Goal: Register for event/course

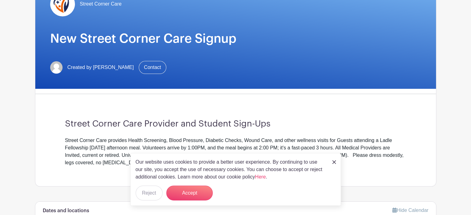
scroll to position [93, 0]
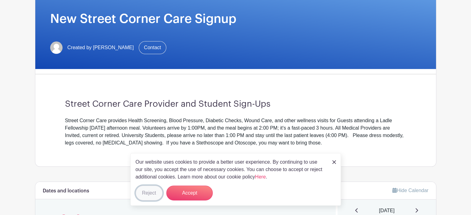
click at [149, 193] on button "Reject" at bounding box center [149, 193] width 27 height 15
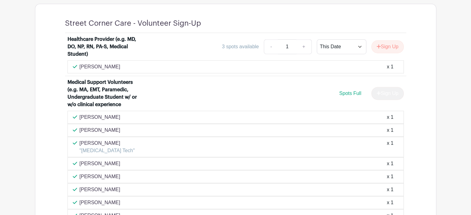
scroll to position [433, 0]
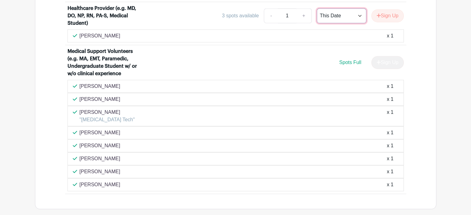
click at [344, 14] on select "This Date Select Dates" at bounding box center [342, 15] width 50 height 15
click at [240, 13] on div "3 spots available" at bounding box center [240, 15] width 37 height 7
click at [326, 83] on div "[PERSON_NAME] x 1" at bounding box center [236, 86] width 326 height 7
click at [76, 85] on icon at bounding box center [75, 86] width 4 height 5
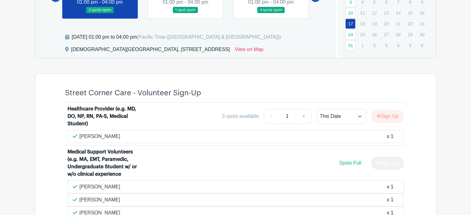
scroll to position [279, 0]
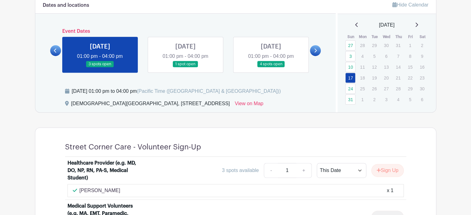
click at [185, 67] on link at bounding box center [185, 67] width 0 height 0
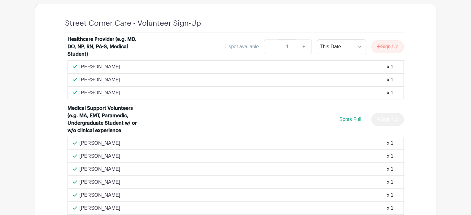
scroll to position [279, 0]
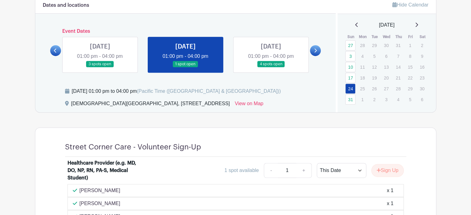
click at [271, 67] on link at bounding box center [271, 67] width 0 height 0
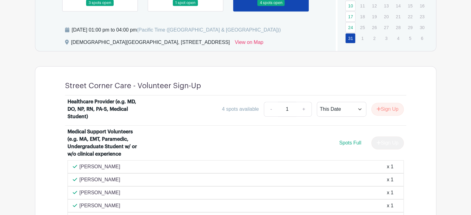
scroll to position [279, 0]
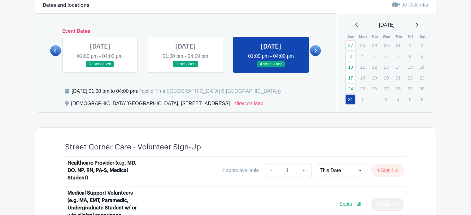
click at [317, 51] on link at bounding box center [315, 50] width 11 height 11
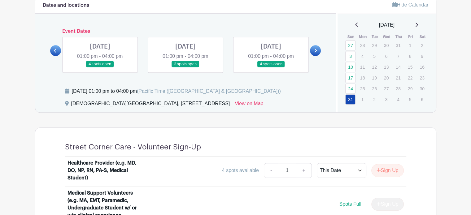
click at [100, 67] on link at bounding box center [100, 67] width 0 height 0
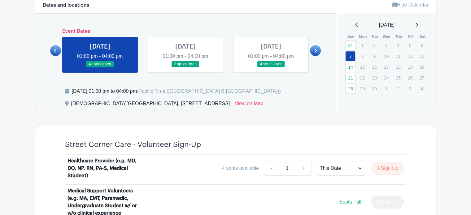
click at [185, 67] on link at bounding box center [185, 67] width 0 height 0
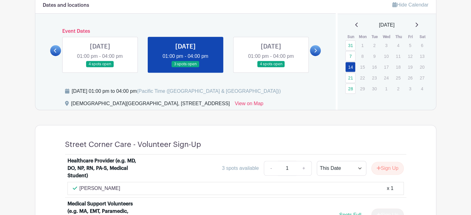
click at [271, 67] on link at bounding box center [271, 67] width 0 height 0
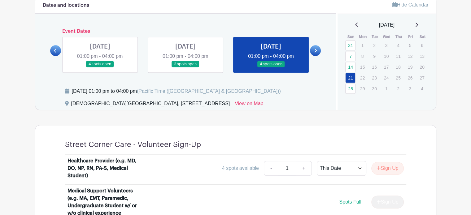
click at [313, 48] on link at bounding box center [315, 50] width 11 height 11
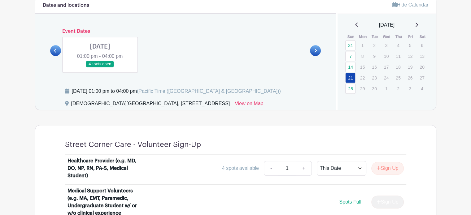
click at [100, 67] on link at bounding box center [100, 67] width 0 height 0
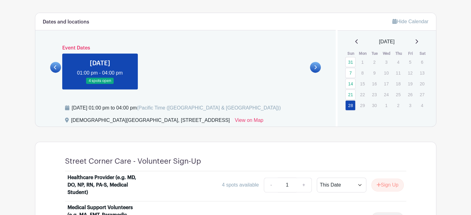
scroll to position [279, 0]
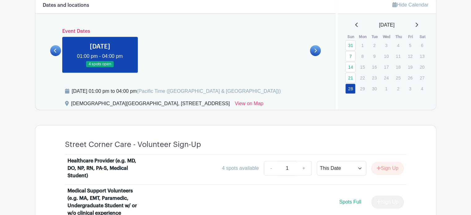
click at [418, 24] on icon at bounding box center [416, 24] width 3 height 5
click at [352, 45] on link "31" at bounding box center [350, 45] width 10 height 10
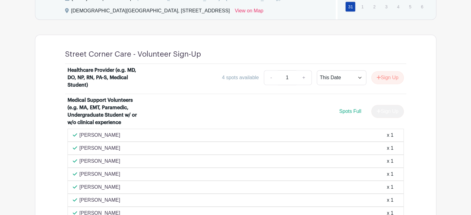
scroll to position [217, 0]
